Goal: Information Seeking & Learning: Learn about a topic

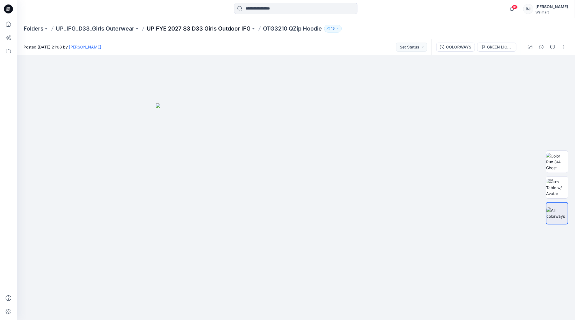
click at [225, 27] on p "UP FYE 2027 S3 D33 Girls Outdoor IFG" at bounding box center [199, 29] width 104 height 8
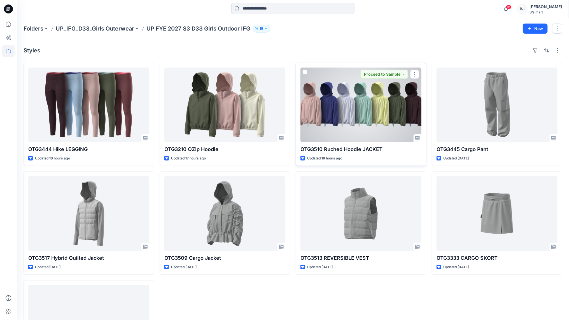
click at [349, 122] on div at bounding box center [361, 105] width 121 height 75
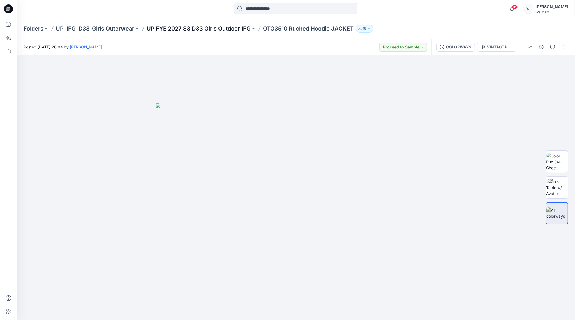
click at [201, 27] on p "UP FYE 2027 S3 D33 Girls Outdoor IFG" at bounding box center [199, 29] width 104 height 8
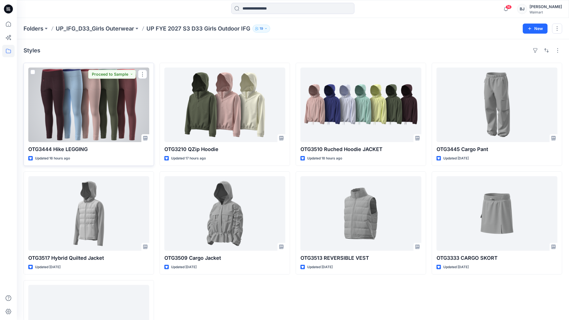
click at [96, 101] on div at bounding box center [88, 105] width 121 height 75
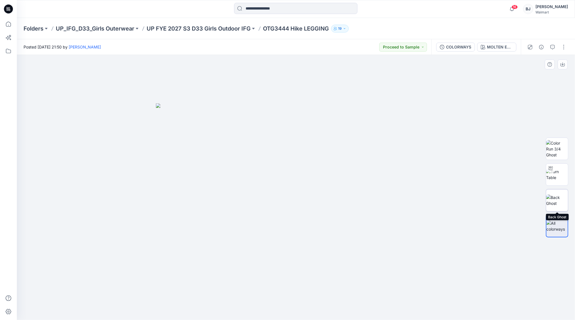
click at [559, 200] on img at bounding box center [557, 200] width 22 height 12
click at [553, 174] on img at bounding box center [557, 175] width 22 height 12
drag, startPoint x: 296, startPoint y: 303, endPoint x: 290, endPoint y: 301, distance: 6.3
click at [289, 303] on icon at bounding box center [297, 303] width 170 height 21
drag, startPoint x: 298, startPoint y: 308, endPoint x: 152, endPoint y: 238, distance: 162.3
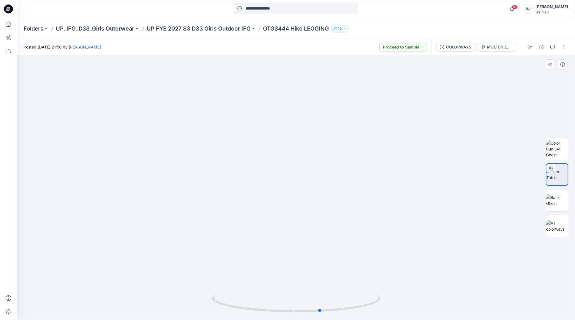
click at [152, 238] on div at bounding box center [296, 187] width 558 height 265
click at [499, 47] on div "MOLTEN EARTH" at bounding box center [500, 47] width 26 height 6
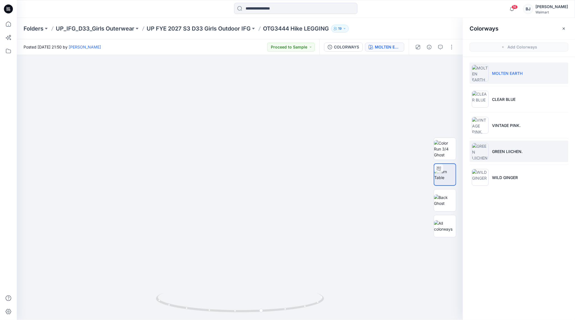
click at [512, 150] on p "GREEN LIICHEN." at bounding box center [507, 152] width 31 height 6
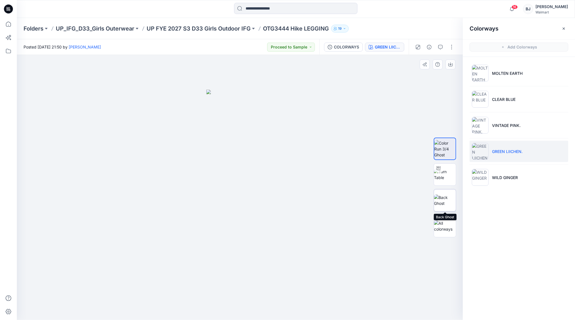
click at [441, 200] on img at bounding box center [445, 200] width 22 height 12
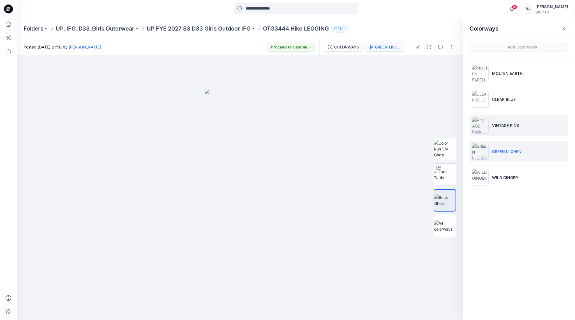
click at [497, 124] on p "VINTAGE PINK." at bounding box center [506, 125] width 29 height 6
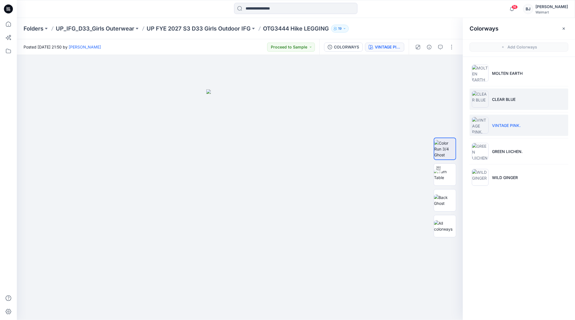
click at [508, 99] on p "CLEAR BLUE" at bounding box center [504, 99] width 24 height 6
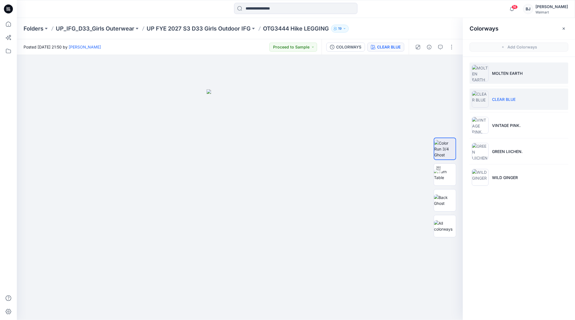
click at [505, 73] on p "MOLTEN EARTH" at bounding box center [507, 73] width 31 height 6
click at [443, 173] on img at bounding box center [445, 175] width 22 height 12
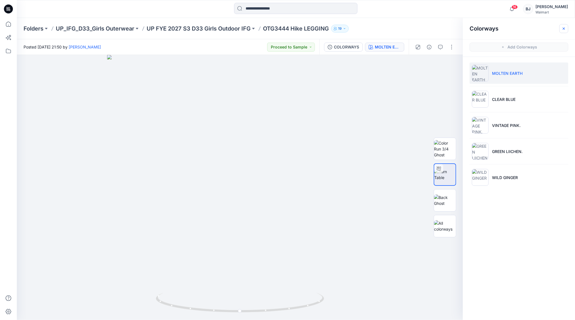
click at [562, 28] on icon "button" at bounding box center [563, 28] width 4 height 4
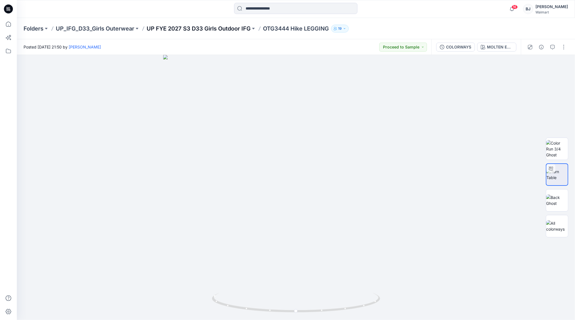
click at [222, 27] on p "UP FYE 2027 S3 D33 Girls Outdoor IFG" at bounding box center [199, 29] width 104 height 8
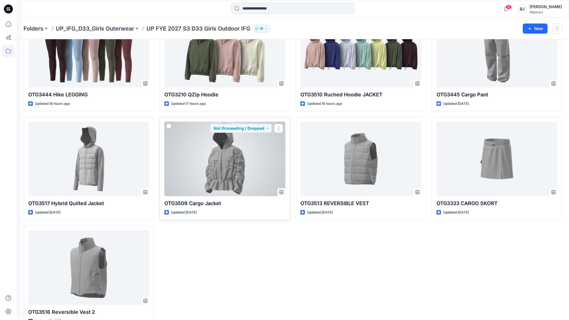
scroll to position [69, 0]
